Goal: Find specific page/section: Find specific page/section

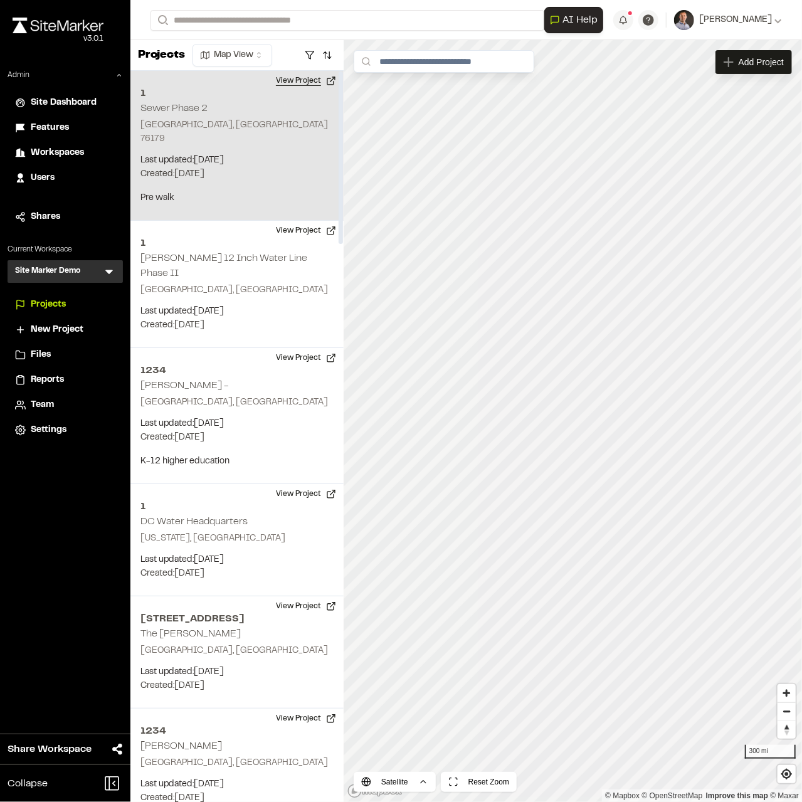
click at [298, 87] on button "View Project" at bounding box center [305, 81] width 75 height 20
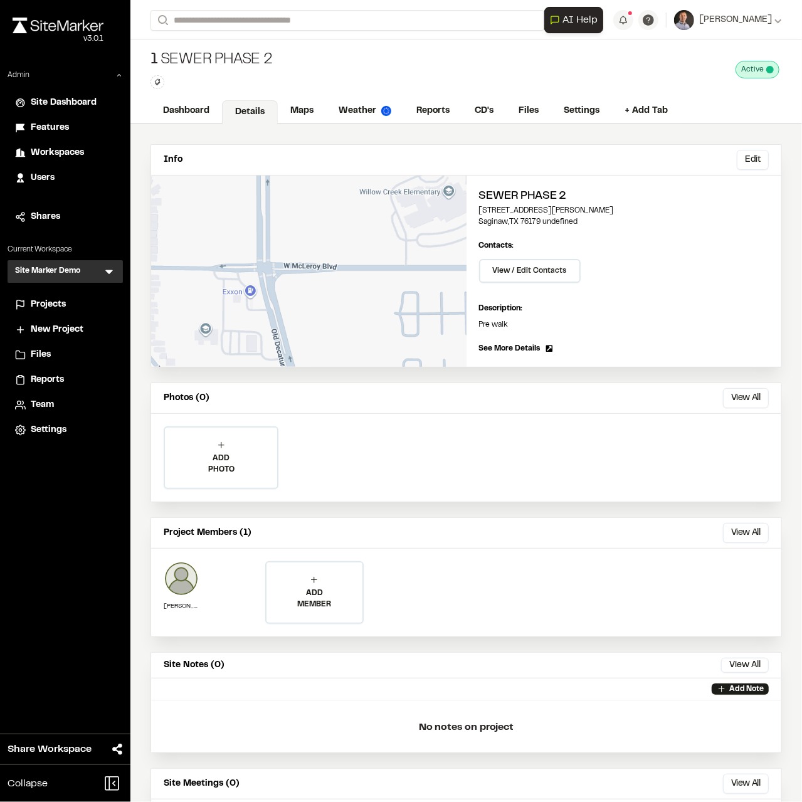
drag, startPoint x: 361, startPoint y: 110, endPoint x: 366, endPoint y: 63, distance: 46.8
click at [363, 105] on link "Weather" at bounding box center [365, 111] width 78 height 24
